Goal: Task Accomplishment & Management: Manage account settings

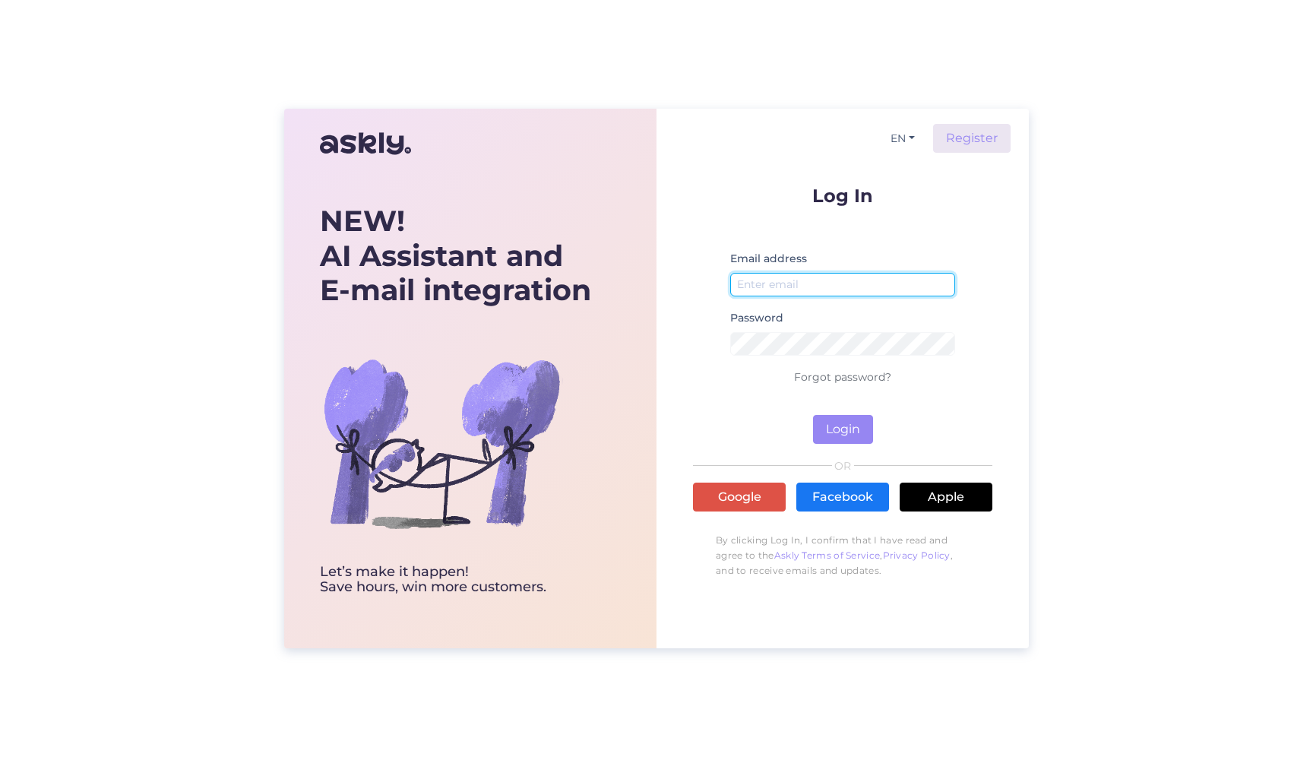
click at [832, 276] on input "email" at bounding box center [842, 285] width 225 height 24
click at [832, 284] on input "email" at bounding box center [842, 285] width 225 height 24
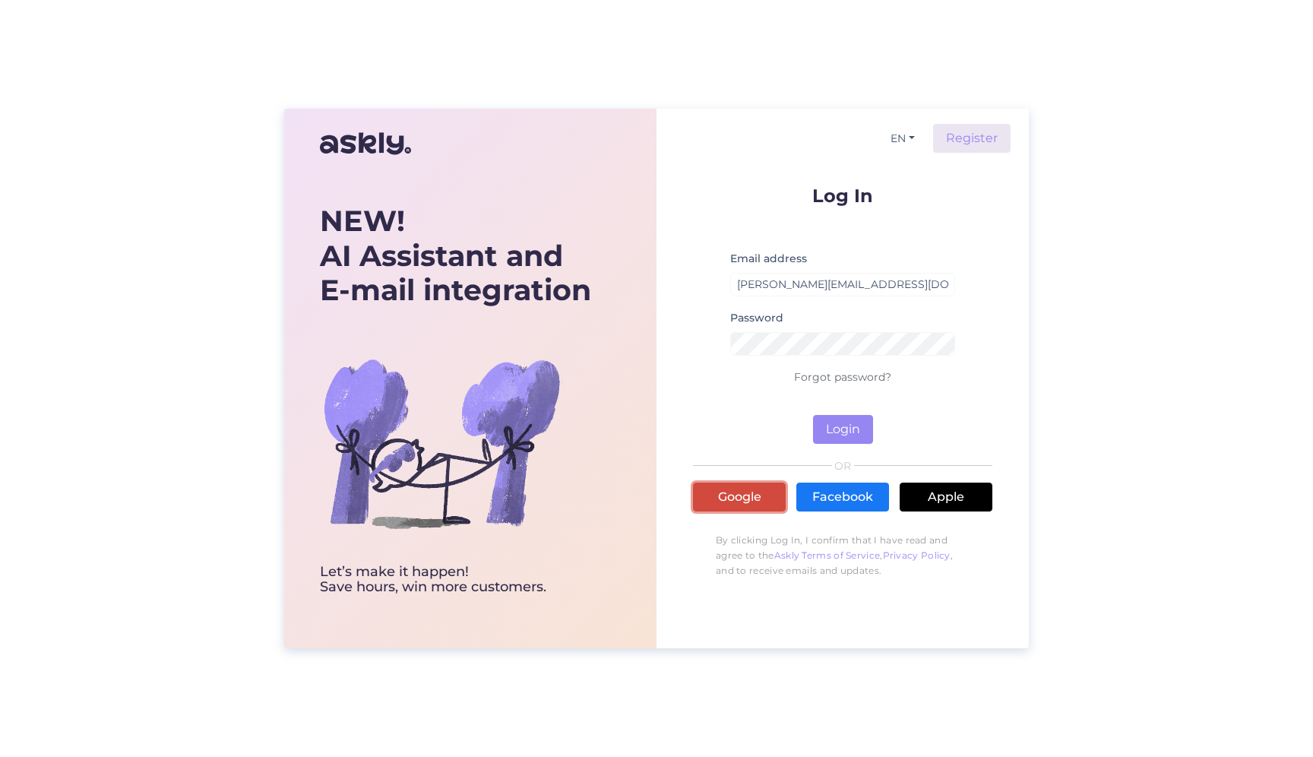
click at [754, 496] on link "Google" at bounding box center [739, 496] width 93 height 29
drag, startPoint x: 795, startPoint y: 281, endPoint x: 767, endPoint y: 280, distance: 28.1
click at [767, 280] on input "helen.pork@iconfit.eu" at bounding box center [842, 285] width 225 height 24
type input "helen@iconfit.eu"
click at [813, 415] on button "Login" at bounding box center [843, 429] width 60 height 29
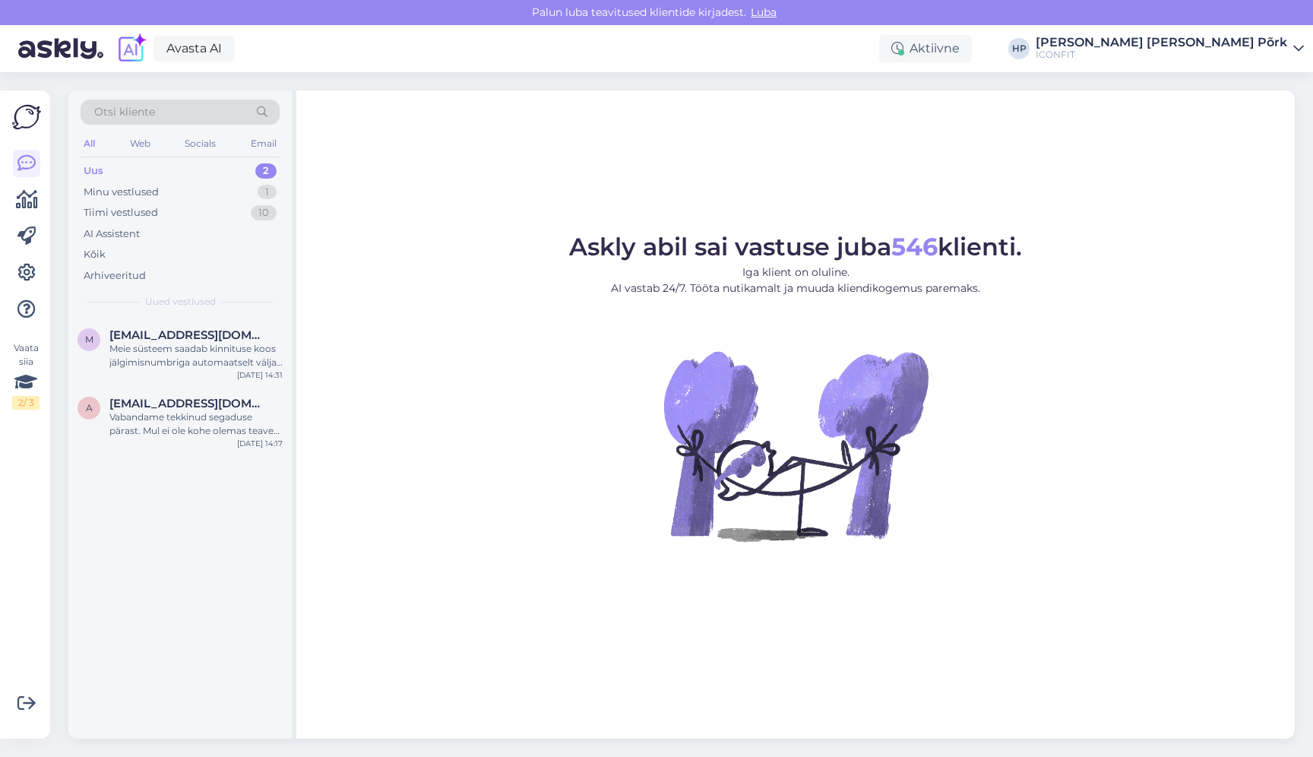
click at [84, 61] on img at bounding box center [60, 48] width 85 height 47
click at [74, 51] on img at bounding box center [60, 48] width 85 height 47
